Goal: Task Accomplishment & Management: Use online tool/utility

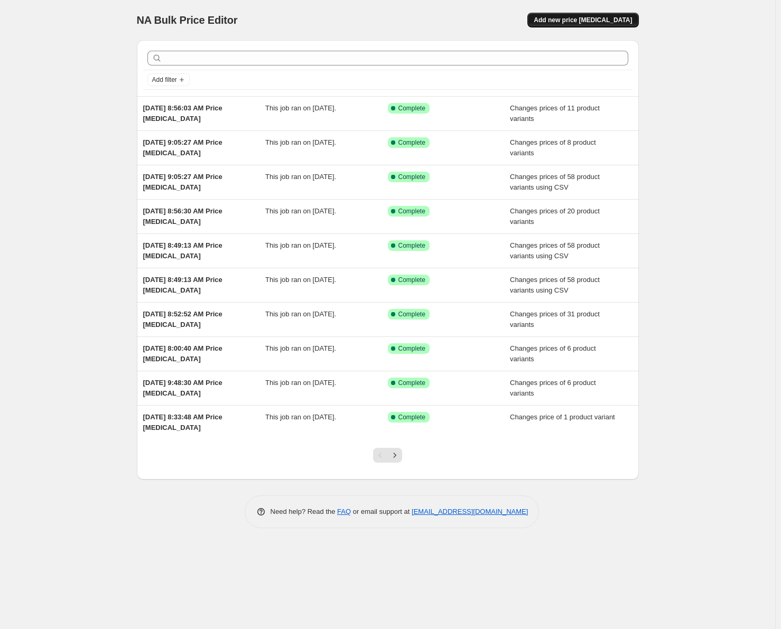
click at [618, 22] on span "Add new price [MEDICAL_DATA]" at bounding box center [583, 20] width 98 height 8
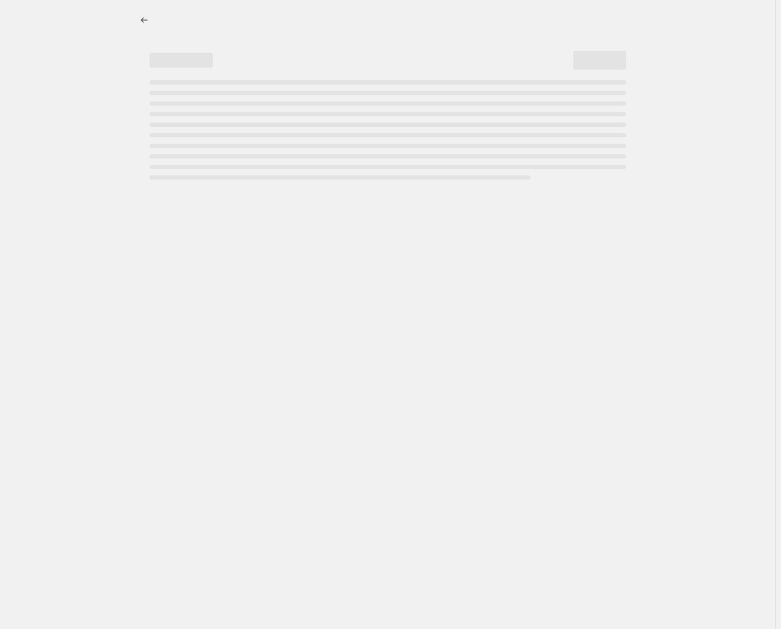
select select "percentage"
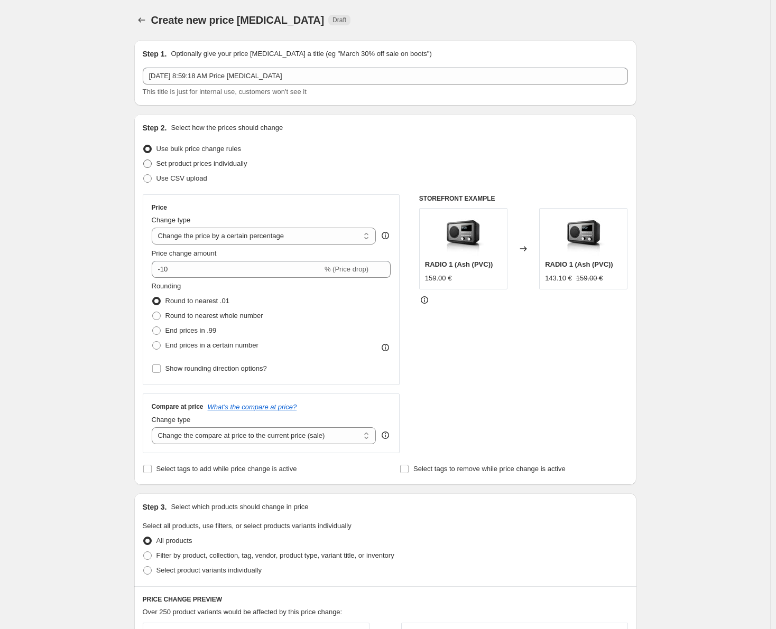
click at [224, 163] on span "Set product prices individually" at bounding box center [201, 164] width 91 height 8
click at [144, 160] on input "Set product prices individually" at bounding box center [143, 160] width 1 height 1
radio input "true"
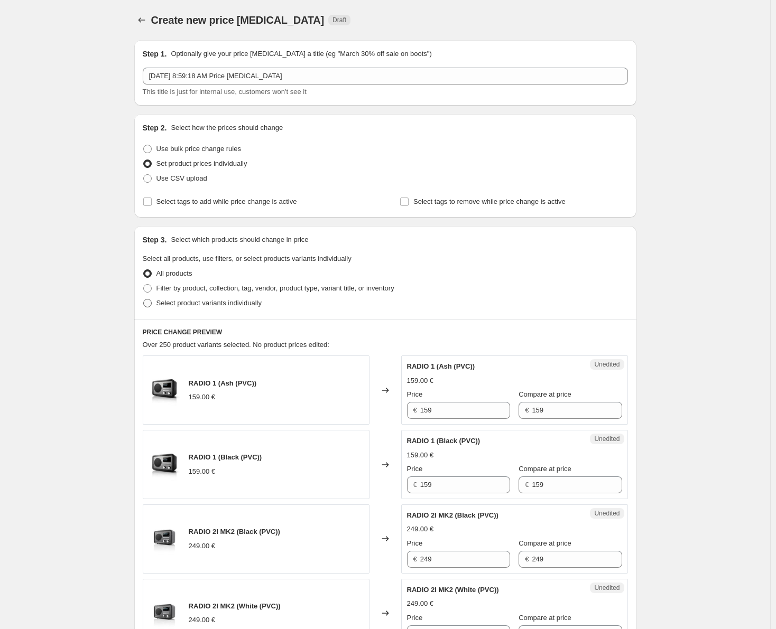
click at [196, 301] on span "Select product variants individually" at bounding box center [208, 303] width 105 height 8
click at [144, 300] on input "Select product variants individually" at bounding box center [143, 299] width 1 height 1
radio input "true"
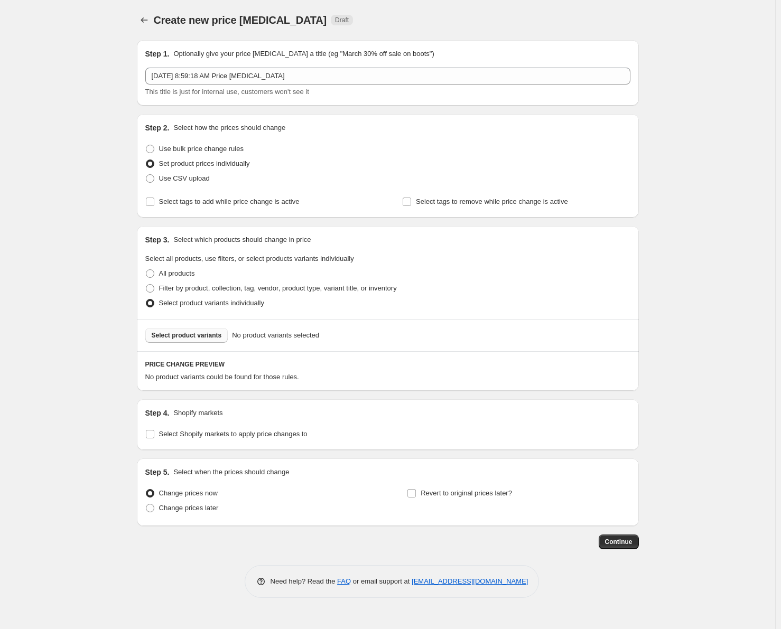
click at [199, 334] on span "Select product variants" at bounding box center [187, 335] width 70 height 8
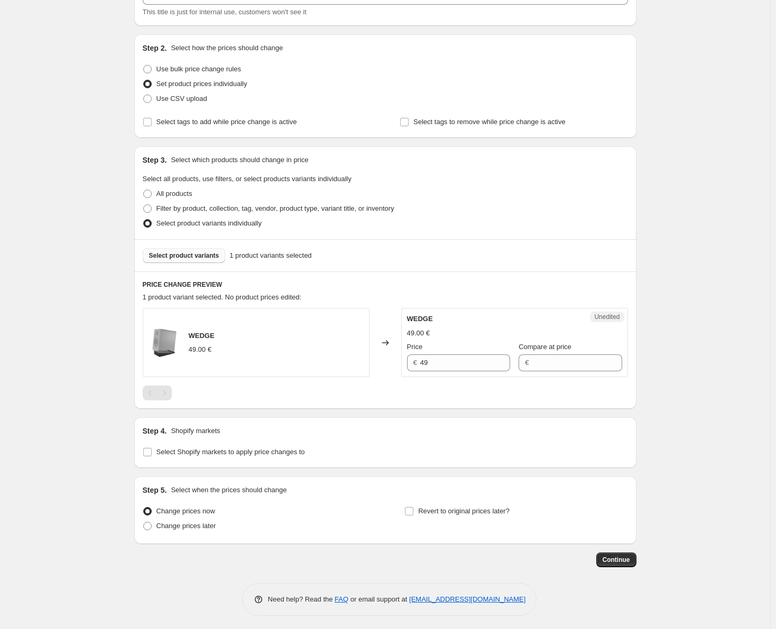
scroll to position [82, 0]
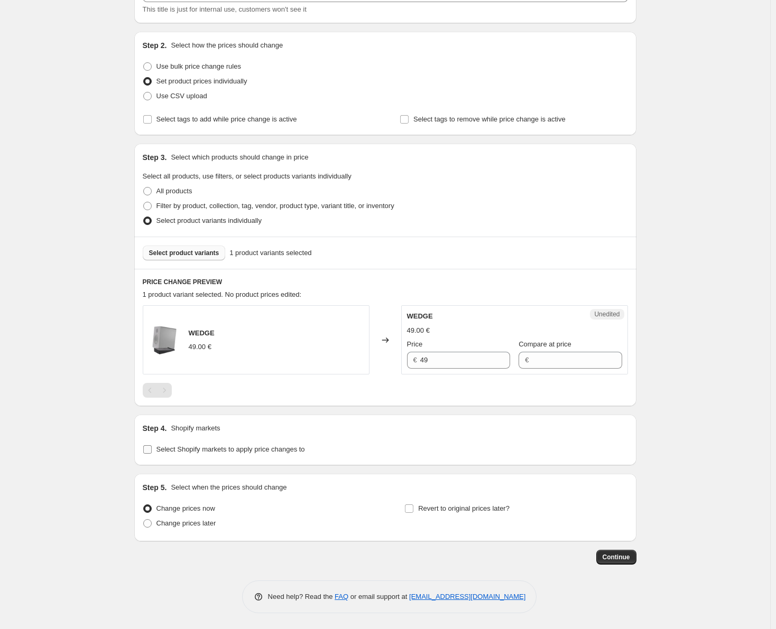
click at [188, 451] on span "Select Shopify markets to apply price changes to" at bounding box center [230, 449] width 148 height 8
click at [152, 451] on input "Select Shopify markets to apply price changes to" at bounding box center [147, 449] width 8 height 8
checkbox input "true"
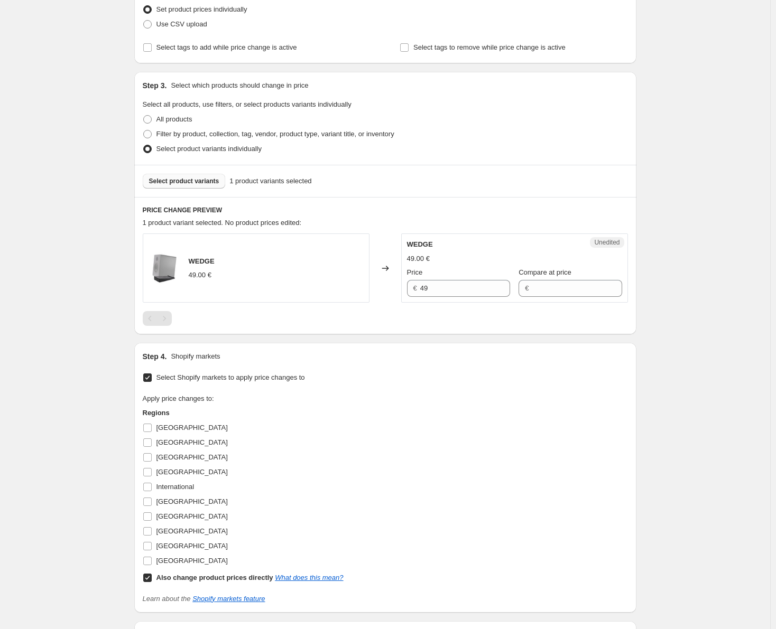
scroll to position [188, 0]
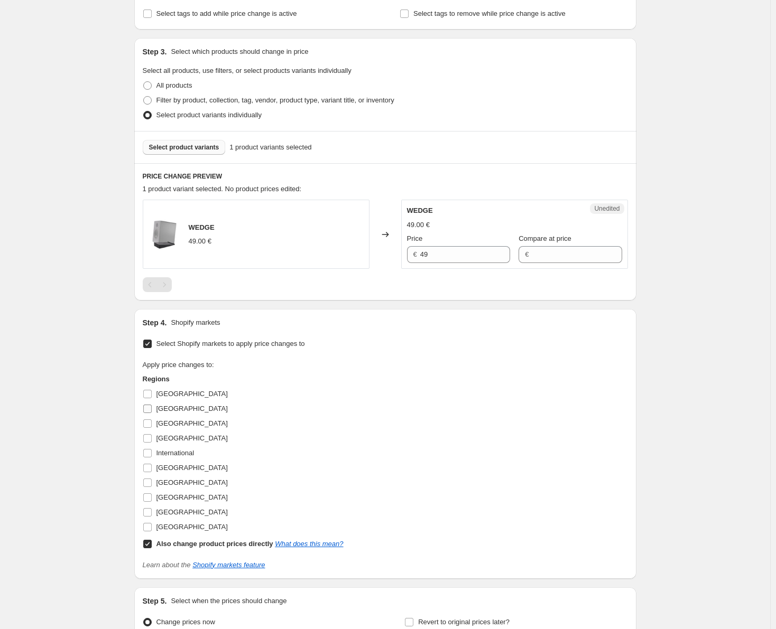
click at [150, 411] on input "[GEOGRAPHIC_DATA]" at bounding box center [147, 409] width 8 height 8
checkbox input "true"
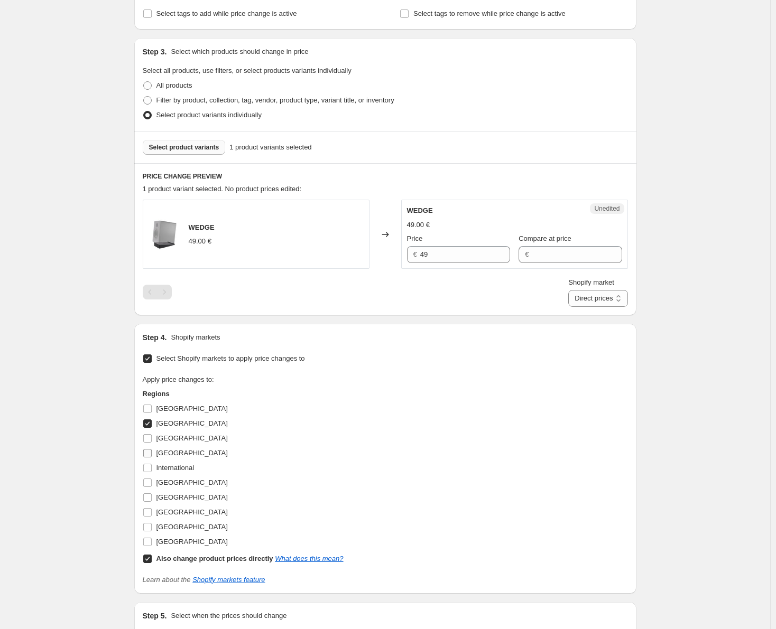
click at [148, 452] on input "[GEOGRAPHIC_DATA]" at bounding box center [147, 453] width 8 height 8
checkbox input "true"
click at [152, 435] on span at bounding box center [148, 439] width 10 height 10
click at [152, 435] on input "[GEOGRAPHIC_DATA]" at bounding box center [147, 438] width 8 height 8
checkbox input "true"
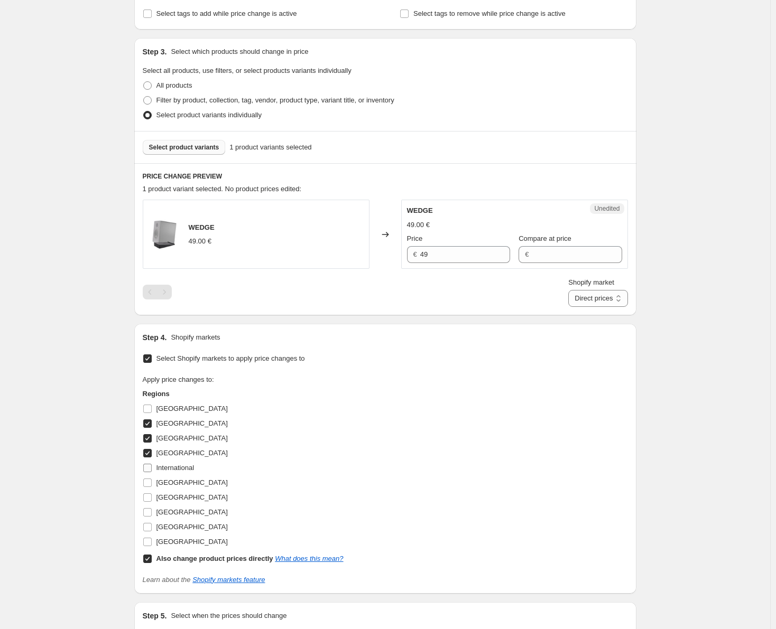
click at [151, 469] on input "International" at bounding box center [147, 468] width 8 height 8
checkbox input "true"
click at [150, 489] on label "[GEOGRAPHIC_DATA]" at bounding box center [185, 483] width 85 height 15
click at [150, 487] on input "[GEOGRAPHIC_DATA]" at bounding box center [147, 483] width 8 height 8
checkbox input "true"
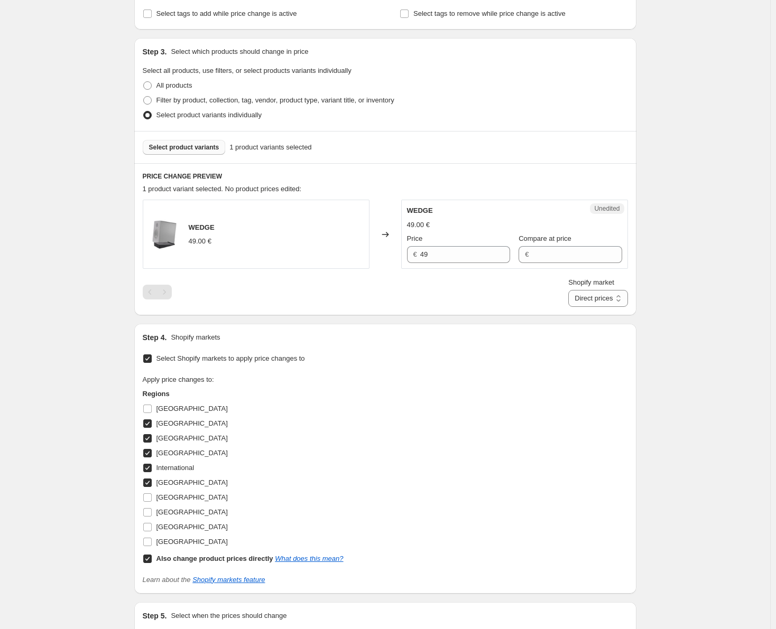
click at [150, 423] on input "[GEOGRAPHIC_DATA]" at bounding box center [147, 424] width 8 height 8
checkbox input "false"
click at [145, 453] on span at bounding box center [148, 454] width 10 height 10
click at [145, 453] on input "[GEOGRAPHIC_DATA]" at bounding box center [147, 453] width 8 height 8
checkbox input "false"
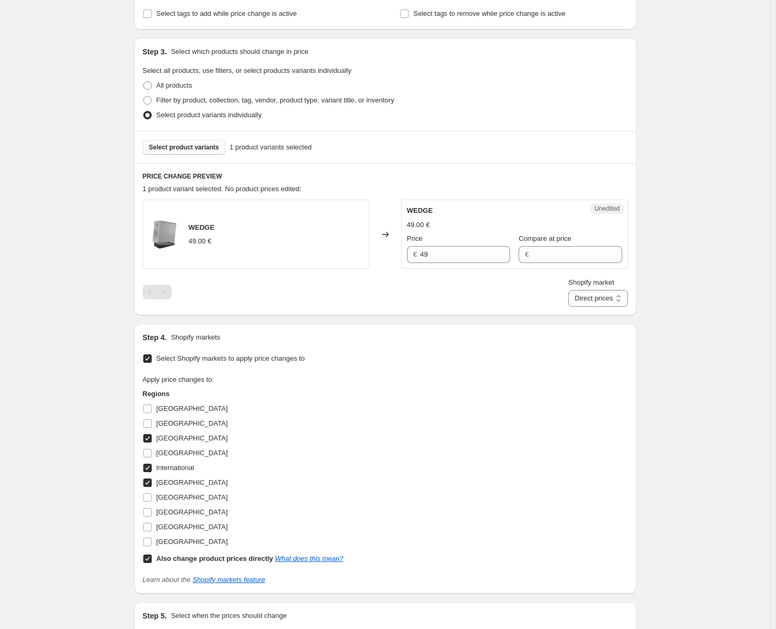
click at [152, 438] on input "[GEOGRAPHIC_DATA]" at bounding box center [147, 438] width 8 height 8
checkbox input "false"
click at [148, 483] on input "[GEOGRAPHIC_DATA]" at bounding box center [147, 483] width 8 height 8
checkbox input "false"
click at [155, 464] on label "International" at bounding box center [169, 468] width 52 height 15
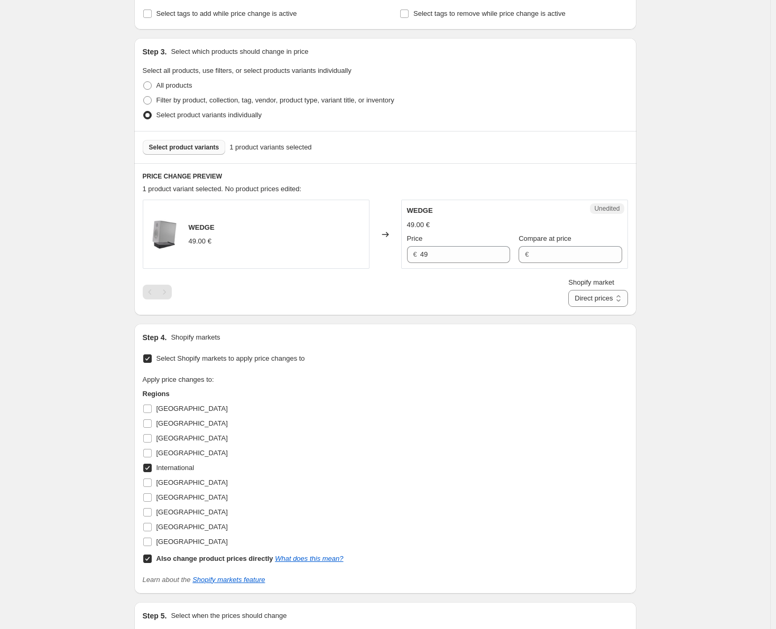
click at [152, 464] on input "International" at bounding box center [147, 468] width 8 height 8
checkbox input "false"
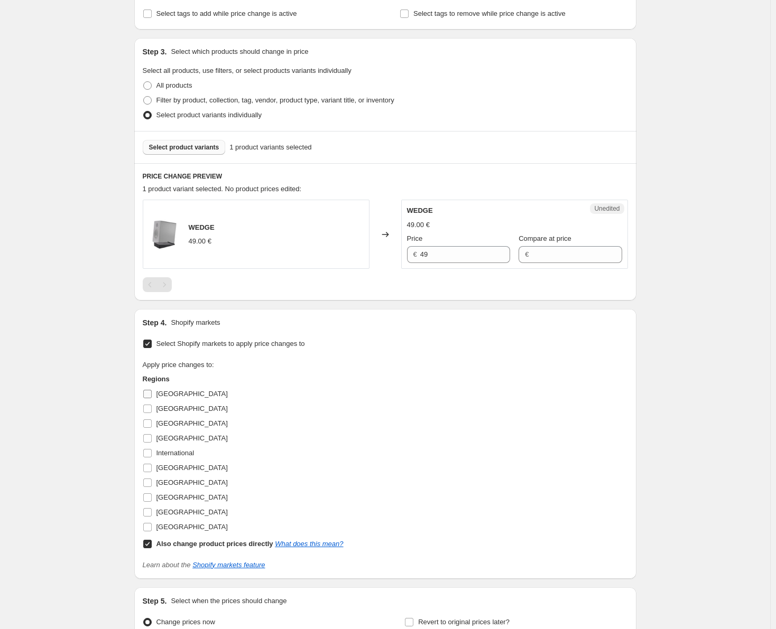
click at [154, 388] on label "[GEOGRAPHIC_DATA]" at bounding box center [185, 394] width 85 height 15
click at [152, 390] on input "[GEOGRAPHIC_DATA]" at bounding box center [147, 394] width 8 height 8
checkbox input "true"
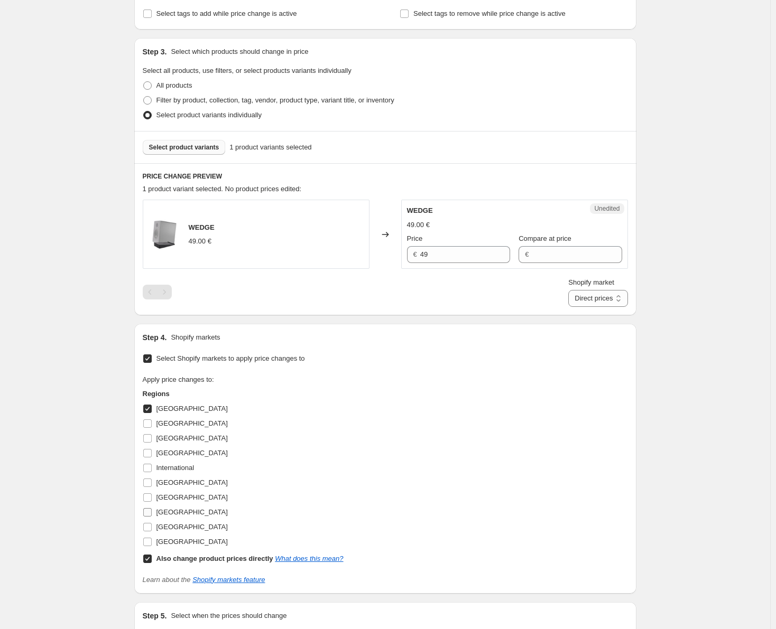
click at [150, 514] on input "[GEOGRAPHIC_DATA]" at bounding box center [147, 512] width 8 height 8
checkbox input "true"
click at [150, 543] on input "[GEOGRAPHIC_DATA]" at bounding box center [147, 542] width 8 height 8
checkbox input "true"
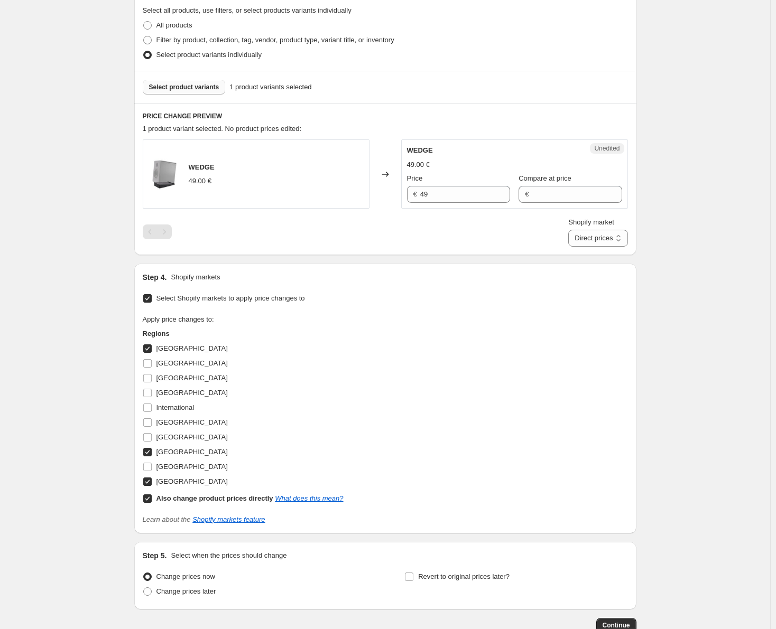
scroll to position [294, 0]
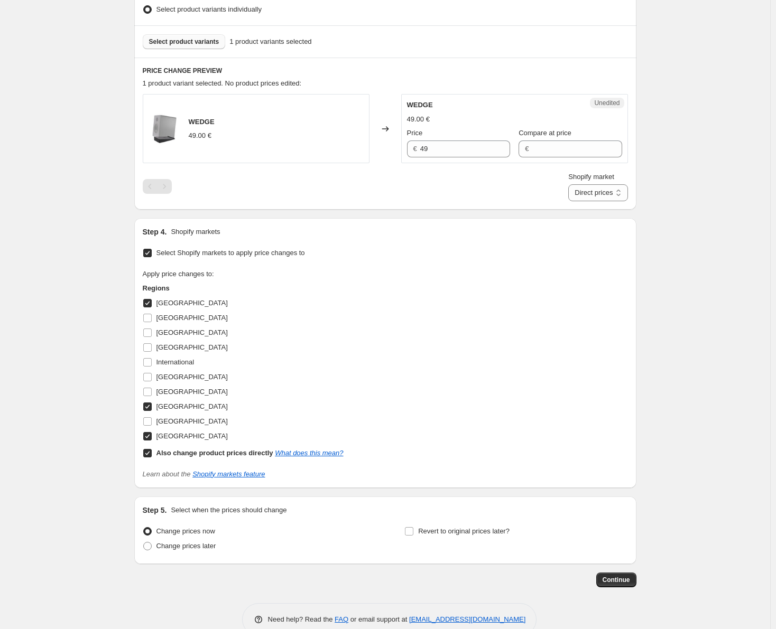
click at [155, 458] on label "Also change product prices directly What does this mean?" at bounding box center [243, 453] width 201 height 15
click at [152, 458] on input "Also change product prices directly What does this mean?" at bounding box center [147, 453] width 8 height 8
checkbox input "false"
select select "45703495992"
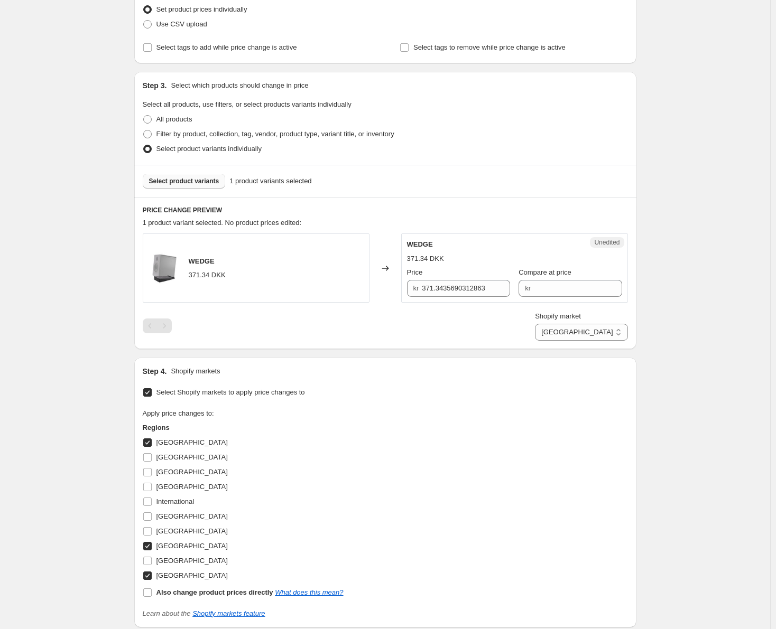
scroll to position [105, 0]
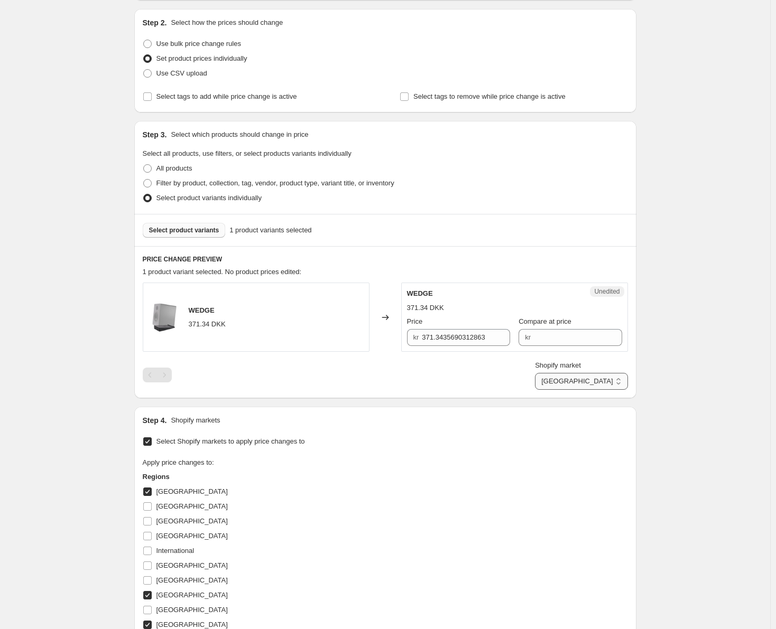
click at [589, 387] on select "[GEOGRAPHIC_DATA] [GEOGRAPHIC_DATA] [GEOGRAPHIC_DATA]" at bounding box center [581, 381] width 92 height 17
click at [598, 383] on select "[GEOGRAPHIC_DATA] [GEOGRAPHIC_DATA] [GEOGRAPHIC_DATA]" at bounding box center [581, 381] width 92 height 17
click at [476, 337] on input "371.3435690312863" at bounding box center [466, 337] width 88 height 17
click at [456, 329] on div "Price kr 371.3435690312863" at bounding box center [458, 332] width 103 height 30
click at [450, 343] on input "371.3435690312863" at bounding box center [466, 337] width 88 height 17
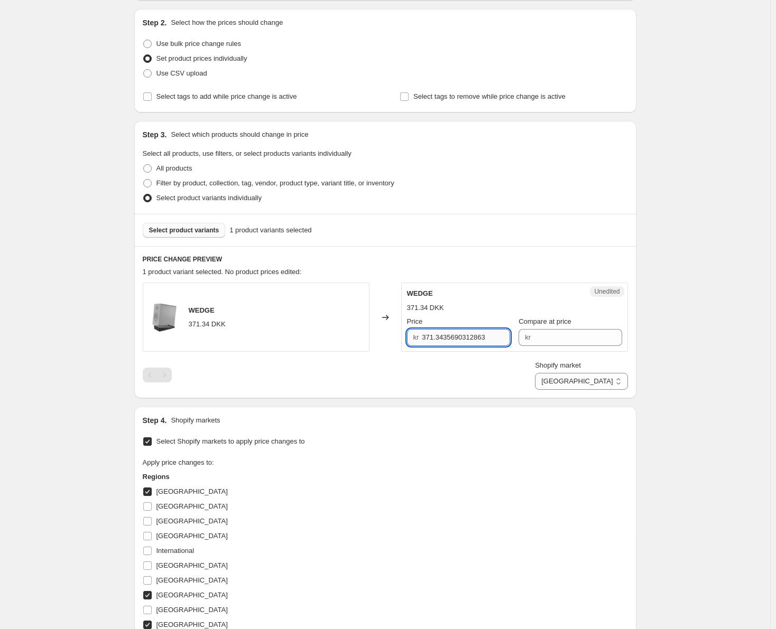
click at [450, 343] on input "371.3435690312863" at bounding box center [466, 337] width 88 height 17
type input "399"
click at [488, 360] on div "WEDGE 371.34 DKK Changed to Success Edited WEDGE 399.00 DKK Price kr 399 Compar…" at bounding box center [385, 336] width 485 height 107
click at [540, 336] on input "Compare at price" at bounding box center [578, 337] width 88 height 17
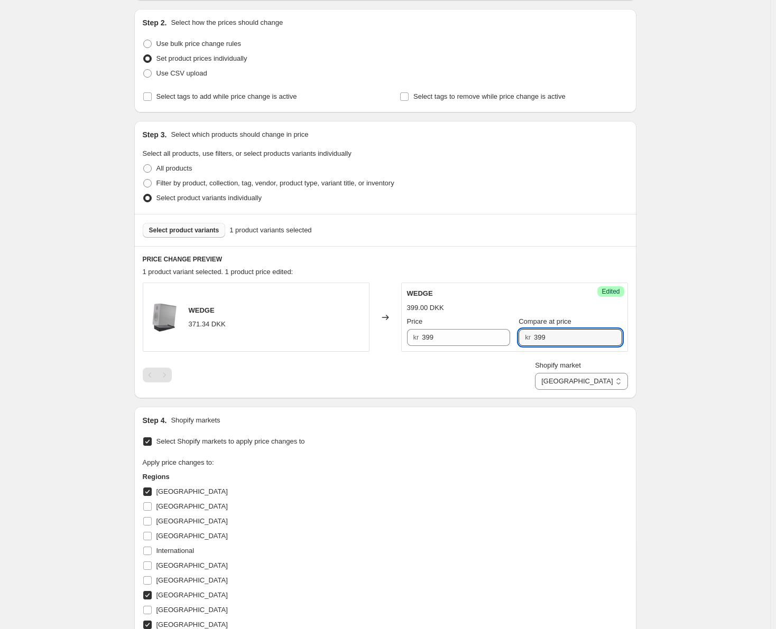
type input "399"
click at [535, 364] on div "Shopify market [GEOGRAPHIC_DATA] [GEOGRAPHIC_DATA] [GEOGRAPHIC_DATA] [GEOGRAPHI…" at bounding box center [385, 375] width 485 height 30
click at [589, 384] on select "[GEOGRAPHIC_DATA] [GEOGRAPHIC_DATA] [GEOGRAPHIC_DATA]" at bounding box center [581, 381] width 92 height 17
select select "45704347960"
click at [580, 390] on select "[GEOGRAPHIC_DATA] [GEOGRAPHIC_DATA] [GEOGRAPHIC_DATA]" at bounding box center [581, 381] width 92 height 17
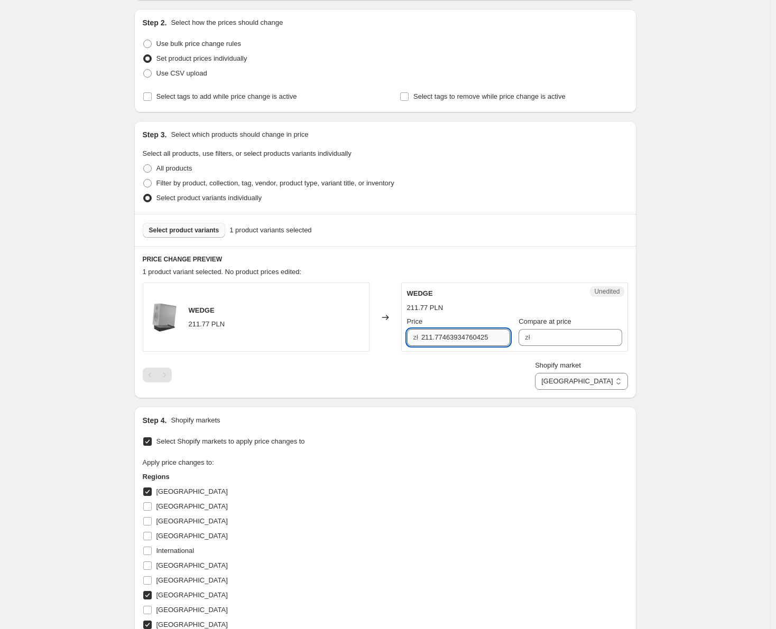
click at [473, 339] on input "211.77463934760425" at bounding box center [465, 337] width 89 height 17
type input "219"
click at [582, 342] on input "Compare at price" at bounding box center [577, 337] width 89 height 17
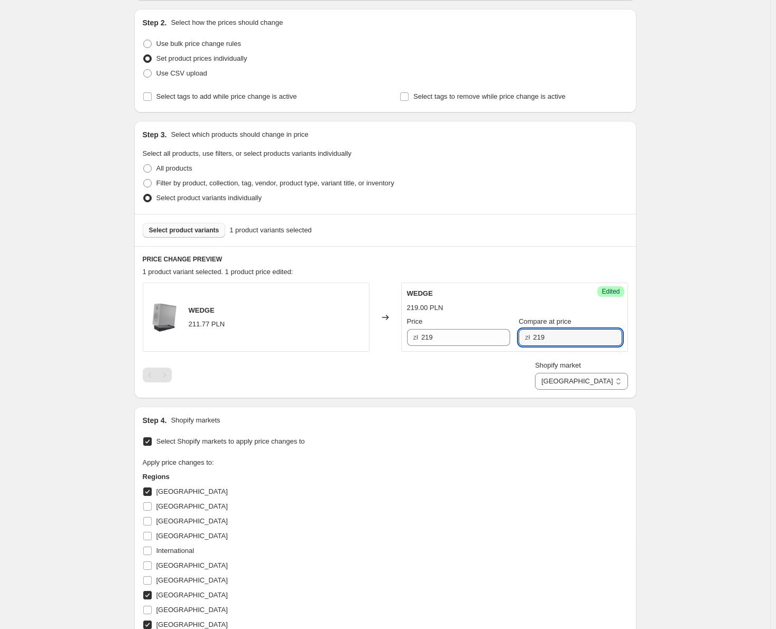
type input "219"
click at [546, 386] on div "Shopify market [GEOGRAPHIC_DATA] [GEOGRAPHIC_DATA] [GEOGRAPHIC_DATA] [GEOGRAPHI…" at bounding box center [385, 375] width 485 height 30
click at [601, 385] on select "[GEOGRAPHIC_DATA] [GEOGRAPHIC_DATA] [GEOGRAPHIC_DATA]" at bounding box center [581, 381] width 92 height 17
select select "43705696568"
click at [580, 390] on select "[GEOGRAPHIC_DATA] [GEOGRAPHIC_DATA] [GEOGRAPHIC_DATA]" at bounding box center [581, 381] width 92 height 17
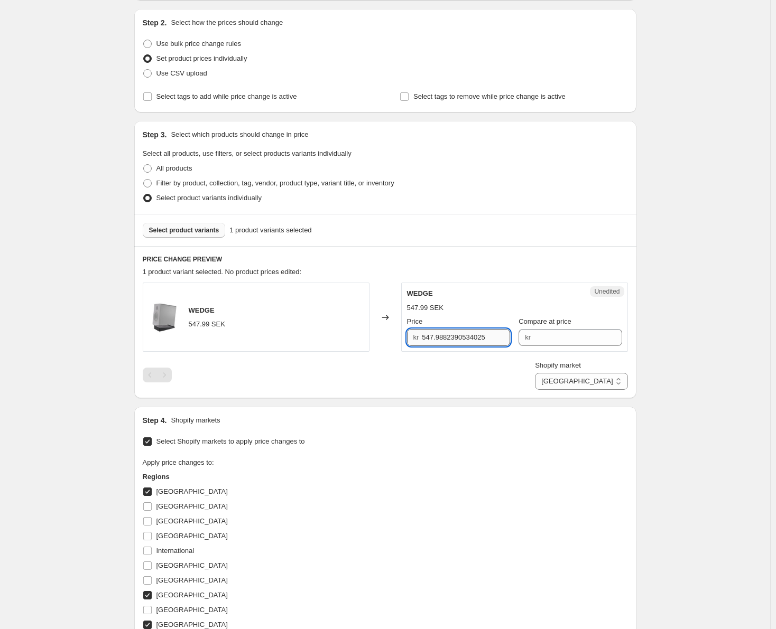
click at [462, 331] on input "547.9882390534025" at bounding box center [466, 337] width 88 height 17
click at [470, 337] on input "598" at bounding box center [466, 337] width 88 height 17
click at [471, 337] on input "598" at bounding box center [466, 337] width 88 height 17
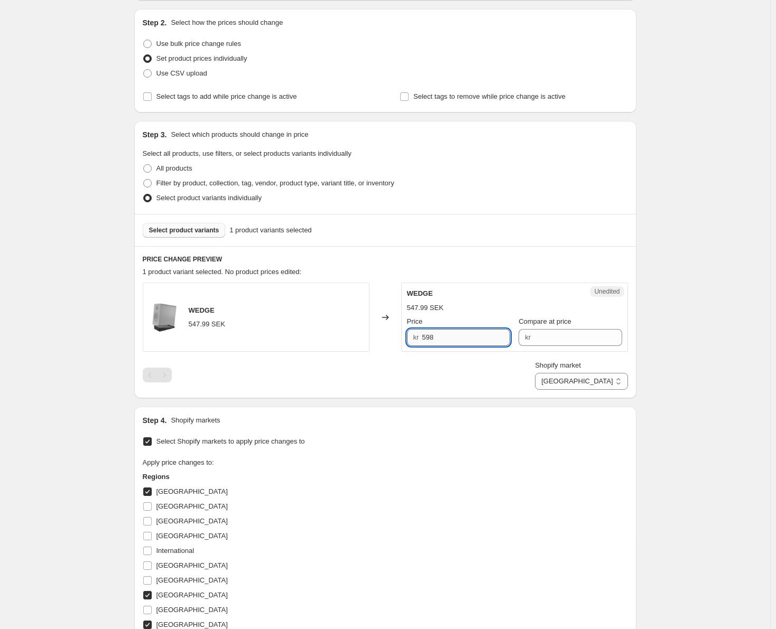
click at [471, 337] on input "598" at bounding box center [466, 337] width 88 height 17
type input "598"
click at [602, 347] on div "Unedited WEDGE 547.99 SEK Price kr 598 Compare at price kr" at bounding box center [514, 317] width 227 height 69
click at [588, 342] on input "Compare at price" at bounding box center [578, 337] width 88 height 17
paste input "598"
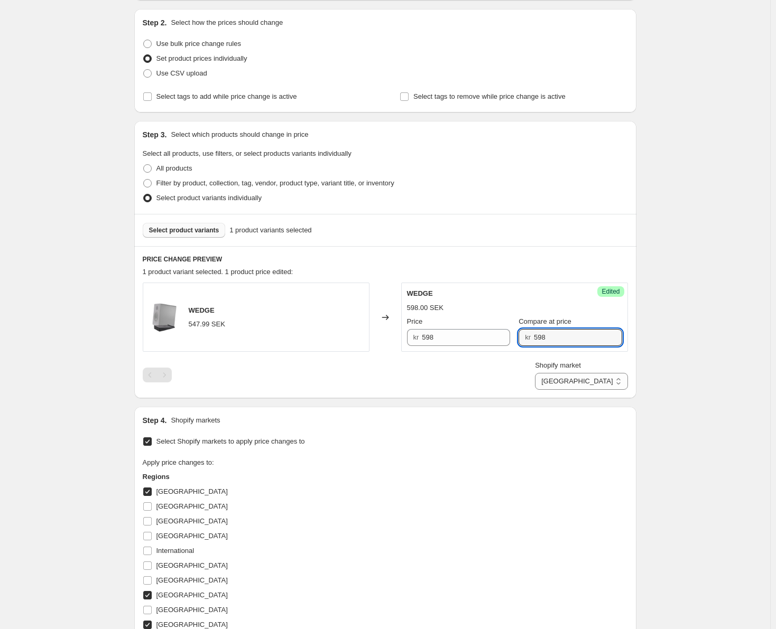
type input "598"
click at [536, 370] on div "Shopify market [GEOGRAPHIC_DATA] [GEOGRAPHIC_DATA] [GEOGRAPHIC_DATA] [GEOGRAPHI…" at bounding box center [385, 375] width 485 height 30
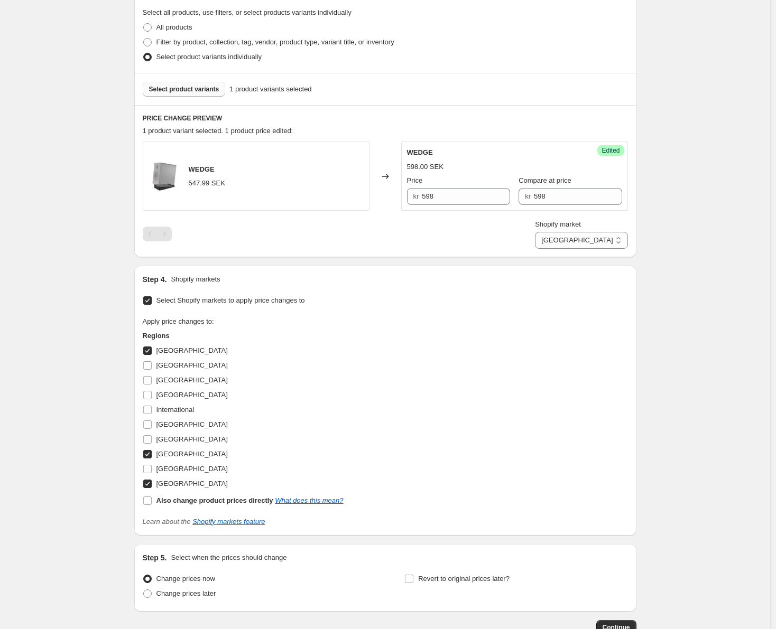
scroll to position [317, 0]
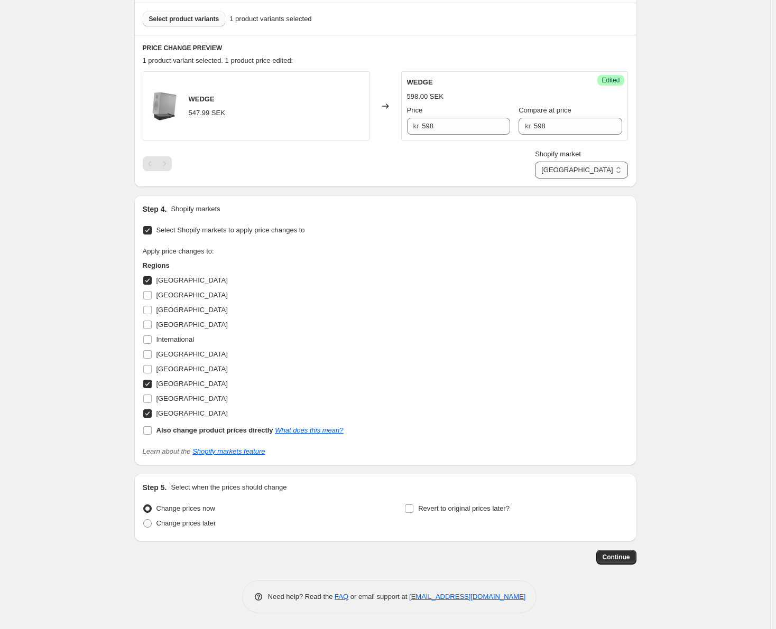
click at [585, 168] on select "[GEOGRAPHIC_DATA] [GEOGRAPHIC_DATA] [GEOGRAPHIC_DATA]" at bounding box center [581, 170] width 92 height 17
select select "45703495992"
click at [579, 179] on select "[GEOGRAPHIC_DATA] [GEOGRAPHIC_DATA] [GEOGRAPHIC_DATA]" at bounding box center [581, 170] width 92 height 17
drag, startPoint x: 619, startPoint y: 556, endPoint x: 568, endPoint y: 398, distance: 165.8
click at [572, 405] on div "Step 1. Optionally give your price [MEDICAL_DATA] a title (eg "March 30% off sa…" at bounding box center [381, 140] width 510 height 850
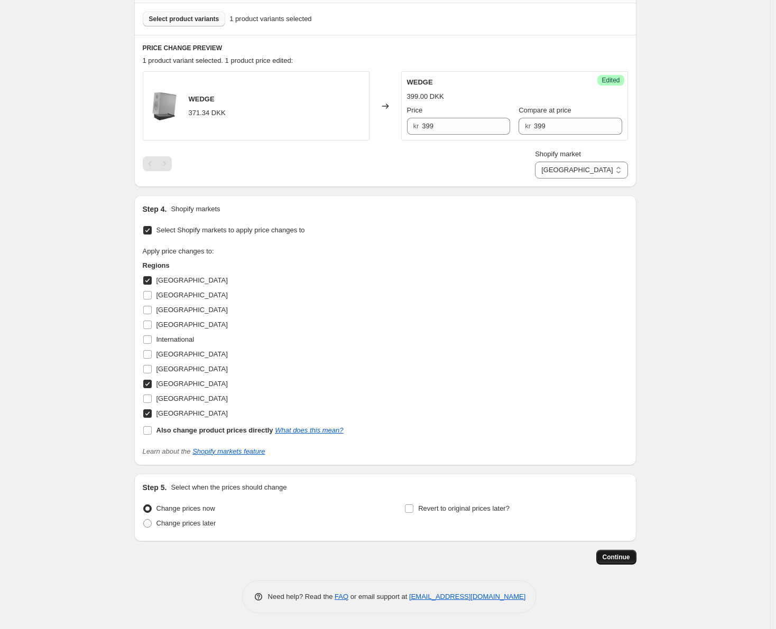
click at [613, 557] on span "Continue" at bounding box center [615, 557] width 27 height 8
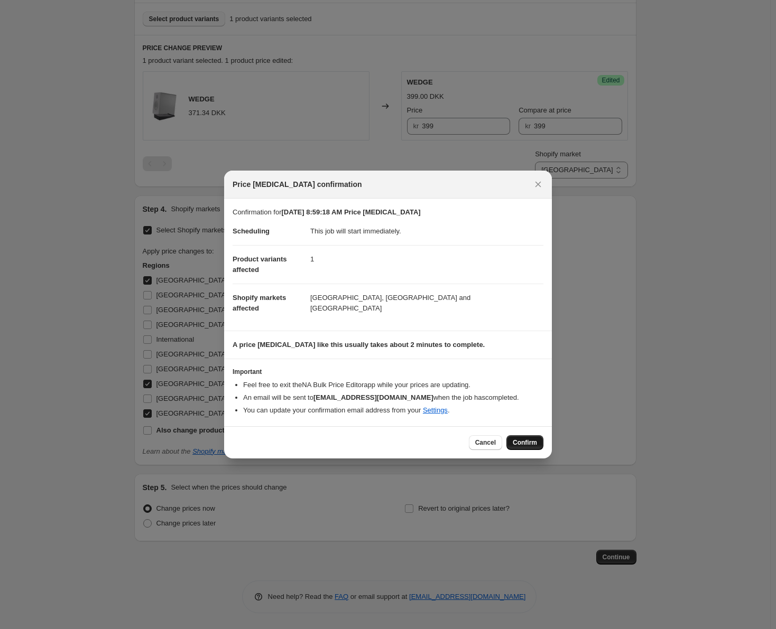
click at [520, 441] on span "Confirm" at bounding box center [525, 443] width 24 height 8
